Goal: Check status: Check status

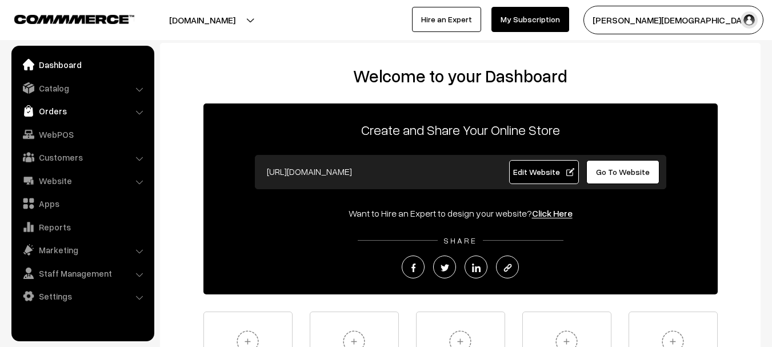
click at [49, 120] on link "Orders" at bounding box center [82, 111] width 136 height 21
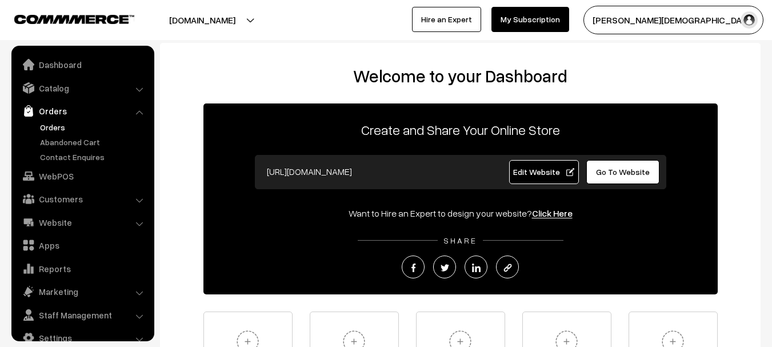
click at [41, 127] on link "Orders" at bounding box center [93, 127] width 113 height 12
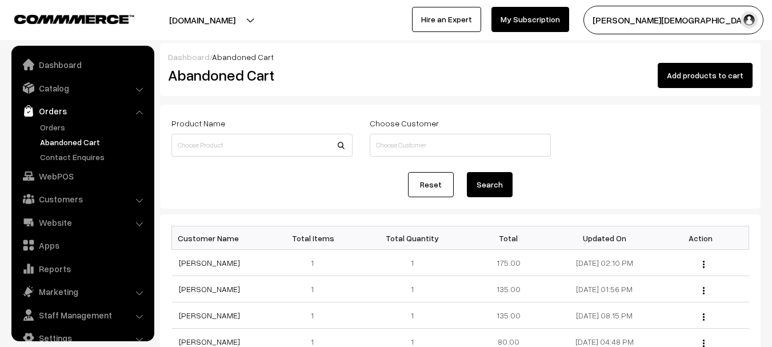
scroll to position [18, 0]
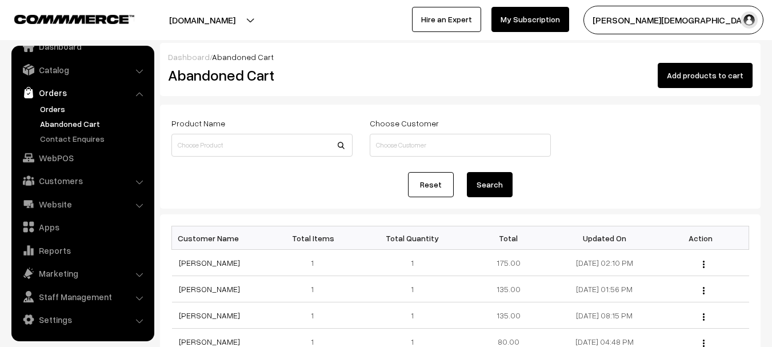
click at [54, 110] on link "Orders" at bounding box center [93, 109] width 113 height 12
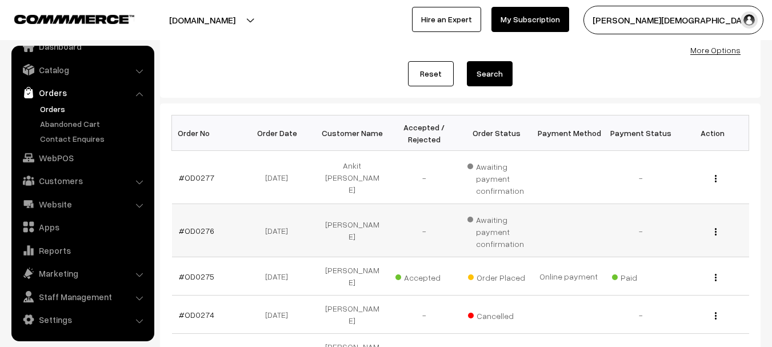
scroll to position [228, 0]
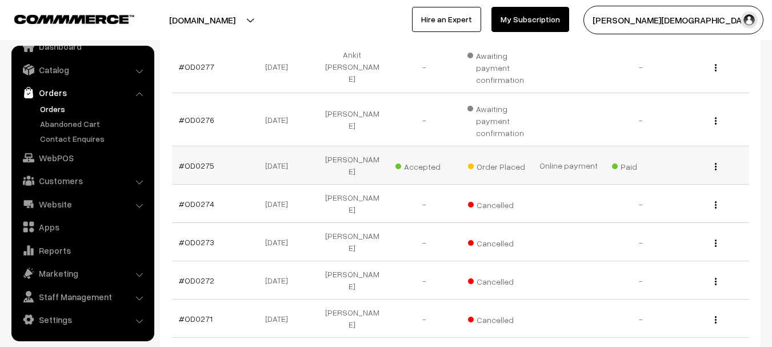
drag, startPoint x: 174, startPoint y: 155, endPoint x: 188, endPoint y: 168, distance: 19.8
click at [174, 155] on td "#OD0275" at bounding box center [208, 165] width 72 height 38
click at [191, 167] on td "#OD0275" at bounding box center [208, 165] width 72 height 38
click at [196, 160] on link "#OD0275" at bounding box center [196, 165] width 35 height 10
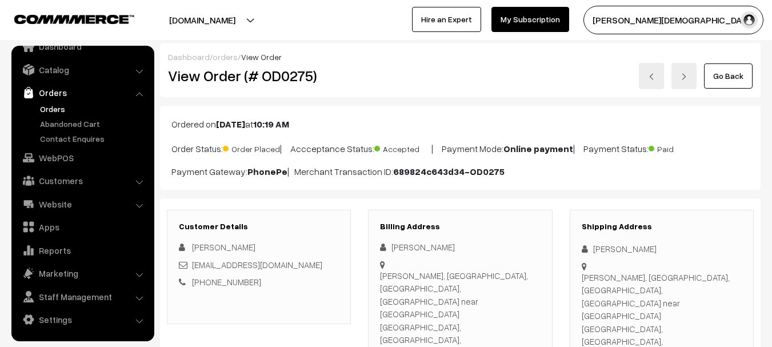
scroll to position [18, 0]
